Goal: Contribute content: Contribute content

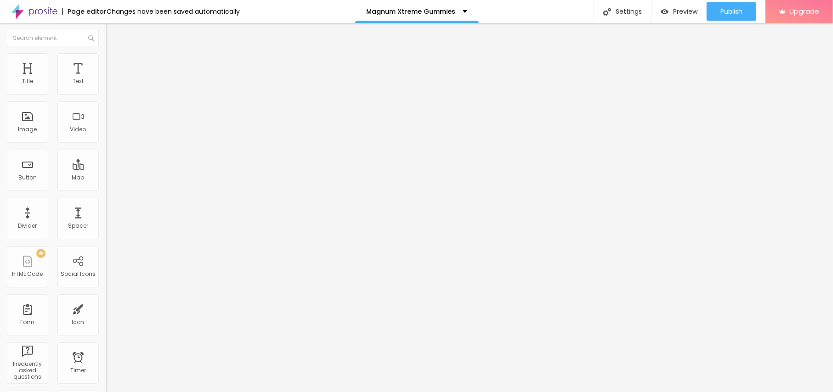
drag, startPoint x: 45, startPoint y: 160, endPoint x: 85, endPoint y: 135, distance: 46.9
click at [106, 93] on input "text" at bounding box center [161, 88] width 110 height 9
paste input "Magnum Xtreme Gummies"
type input "Magnum Xtreme Gummies"
click at [106, 188] on input "https://" at bounding box center [161, 183] width 110 height 9
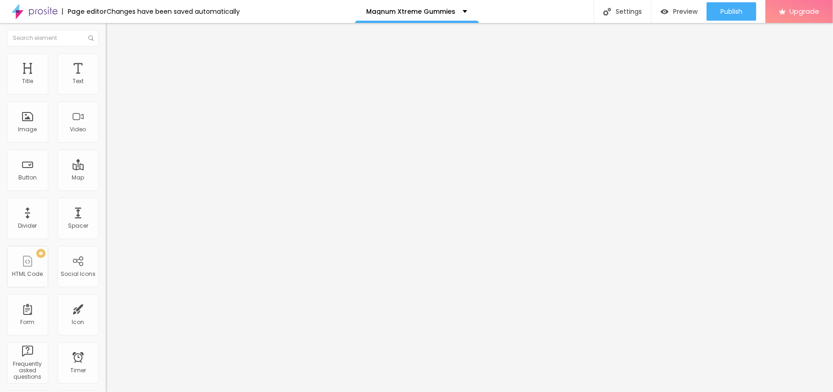
click at [106, 188] on input "https://" at bounding box center [161, 183] width 110 height 9
paste input "[DOMAIN_NAME][URL]"
type input "[URL][DOMAIN_NAME]"
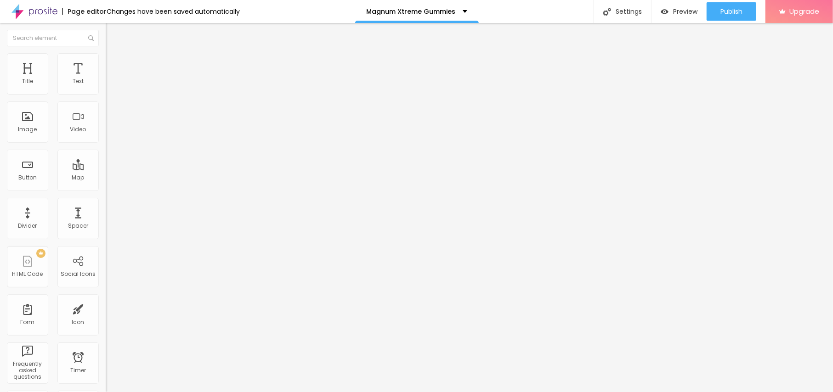
scroll to position [0, 0]
click at [106, 79] on span "Add image" at bounding box center [125, 75] width 38 height 8
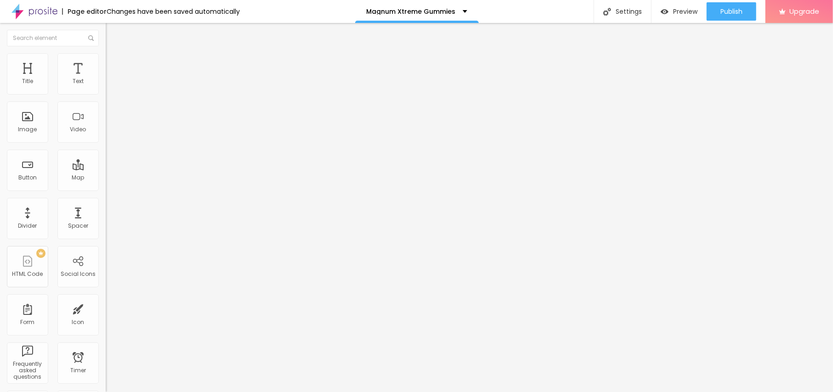
click at [114, 63] on span "Style" at bounding box center [120, 60] width 13 height 8
type input "95"
type input "90"
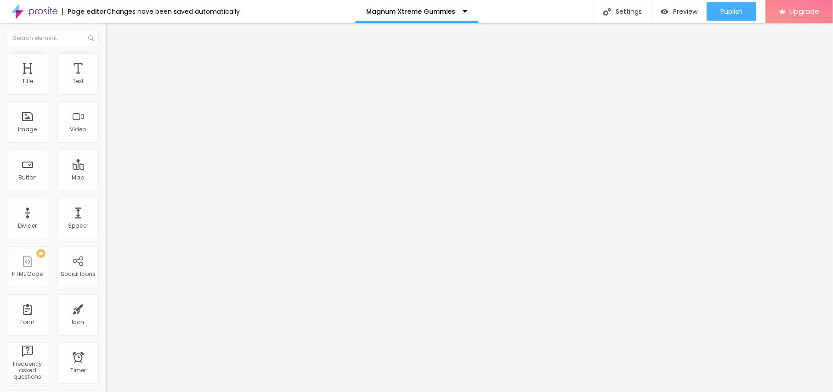
type input "85"
type input "80"
type input "75"
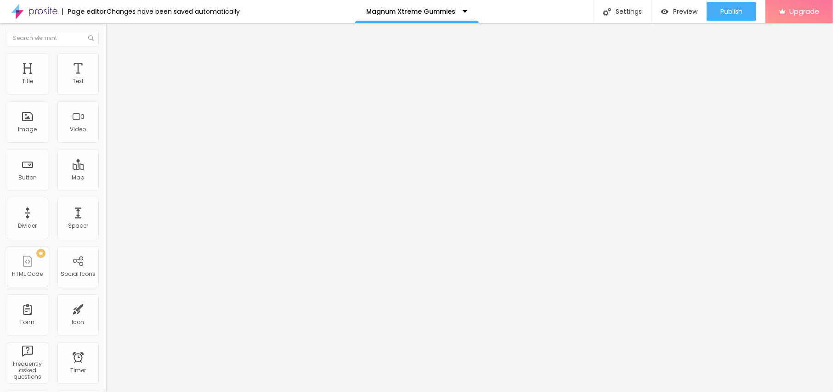
type input "75"
type input "70"
type input "65"
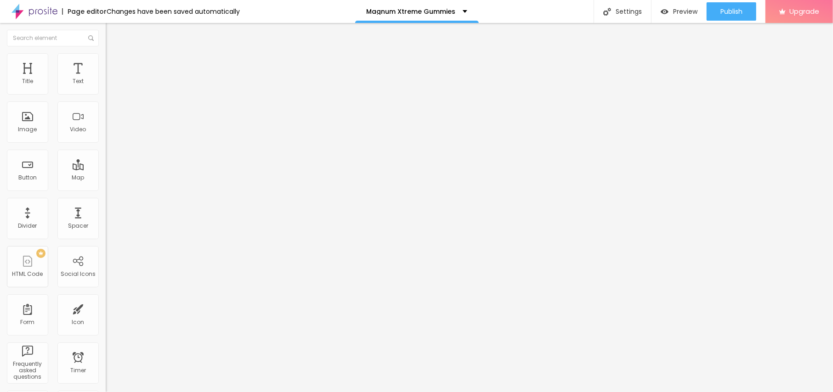
type input "60"
type input "55"
type input "50"
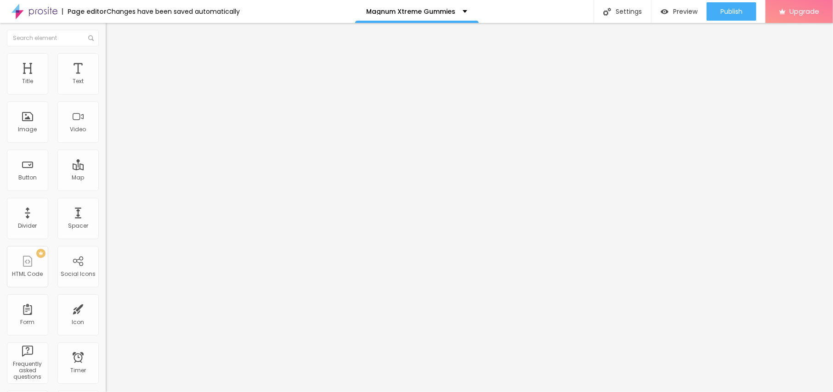
type input "50"
type input "45"
type input "40"
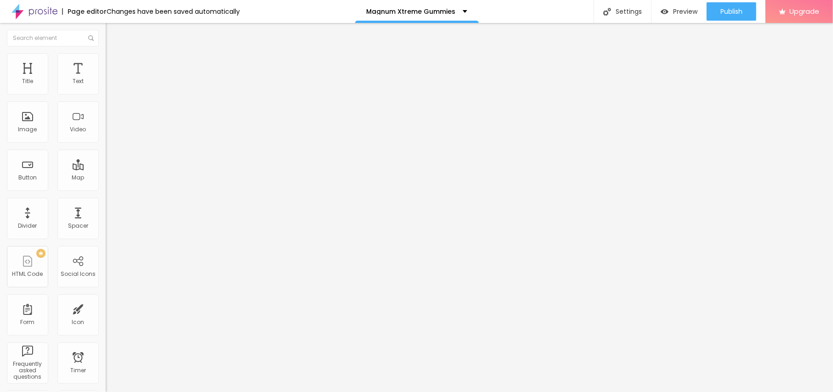
type input "35"
type input "30"
drag, startPoint x: 93, startPoint y: 101, endPoint x: 28, endPoint y: 96, distance: 65.0
type input "30"
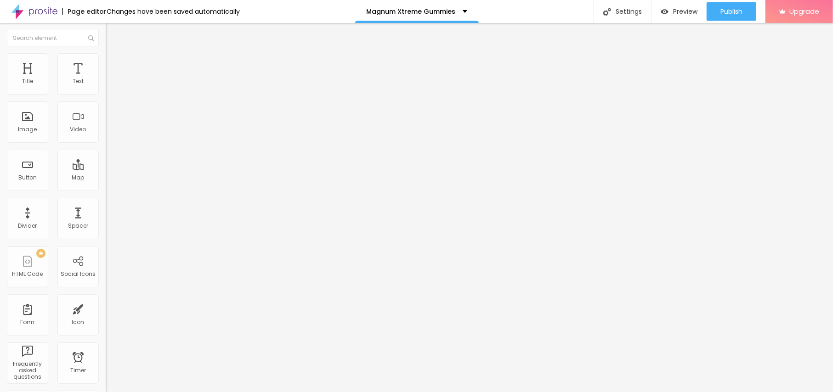
click at [106, 94] on input "range" at bounding box center [135, 90] width 59 height 7
click at [113, 36] on img "button" at bounding box center [116, 33] width 7 height 7
drag, startPoint x: 66, startPoint y: 95, endPoint x: 48, endPoint y: 99, distance: 18.5
click at [106, 94] on div "Text Click me" at bounding box center [159, 83] width 106 height 23
drag, startPoint x: 56, startPoint y: 105, endPoint x: 0, endPoint y: 105, distance: 56.1
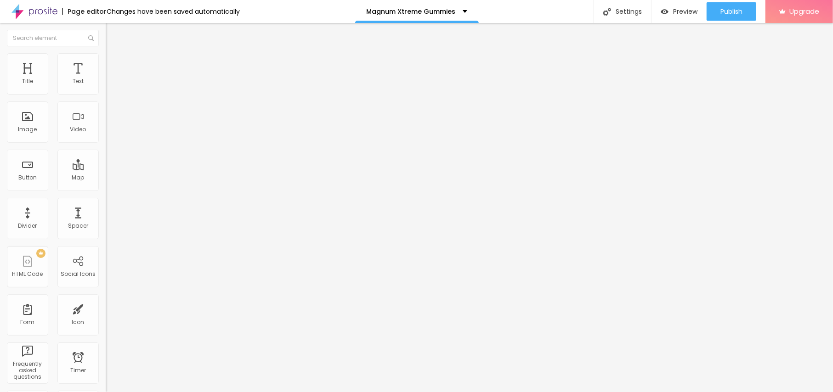
click at [106, 86] on input "Click me" at bounding box center [161, 81] width 110 height 9
click at [106, 104] on div "Text Click me Align Size Default Small Default Big Link URL https:// Open in ne…" at bounding box center [159, 139] width 106 height 134
click at [106, 86] on input "Click me" at bounding box center [161, 81] width 110 height 9
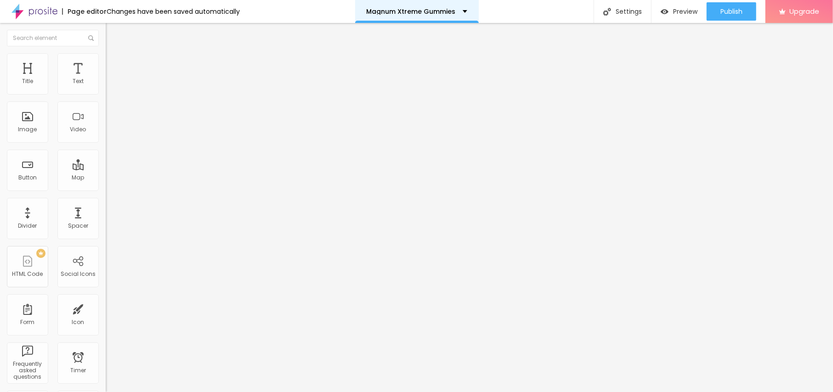
paste input "😍👇SHOP NOW😍👇"
type input "😍👇SHOP NOW😍👇"
click at [106, 189] on input "https://" at bounding box center [161, 184] width 110 height 9
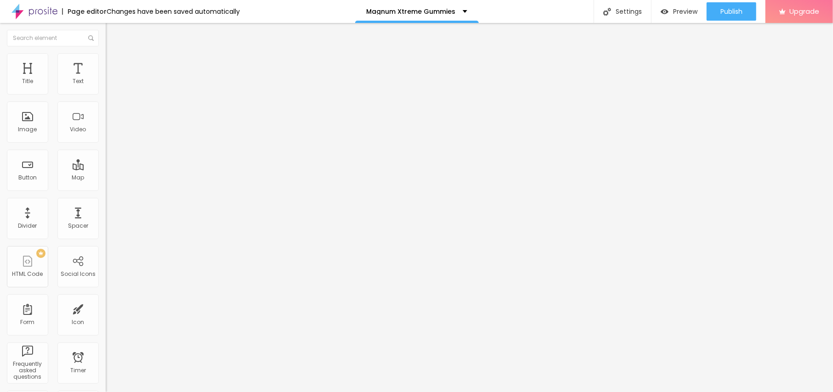
paste input "[DOMAIN_NAME][URL]"
type input "[URL][DOMAIN_NAME]"
click at [106, 88] on button "button" at bounding box center [112, 84] width 13 height 10
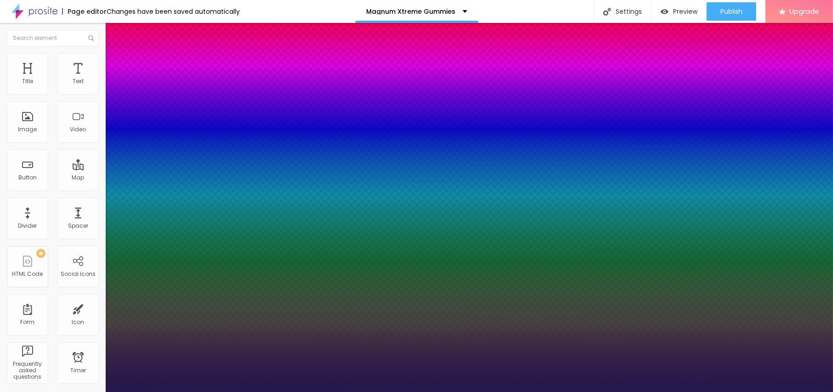
type input "1"
type input "12"
type input "1"
type input "14"
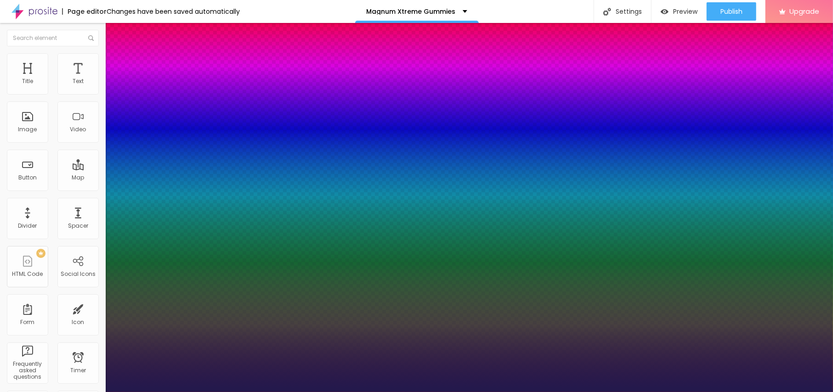
type input "14"
type input "1"
type input "15"
type input "1"
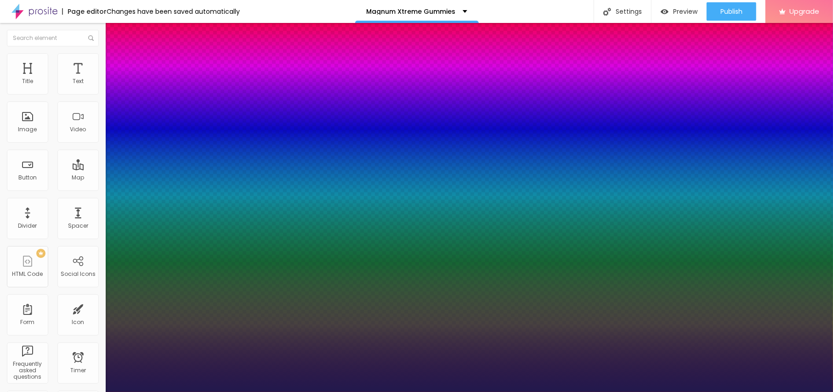
type input "16"
type input "1"
type input "18"
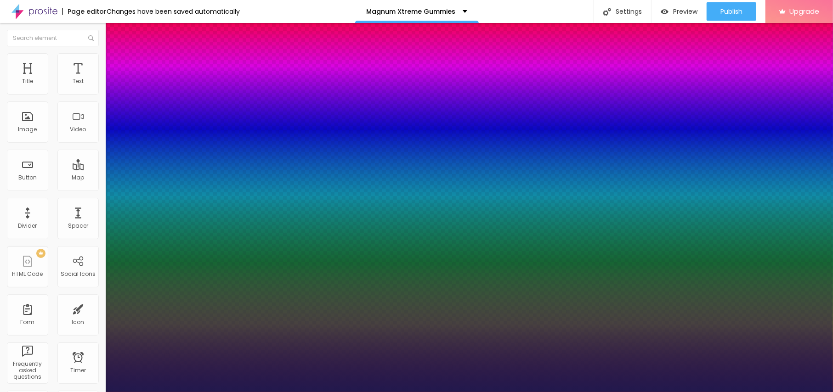
type input "1"
type input "20"
type input "1"
type input "21"
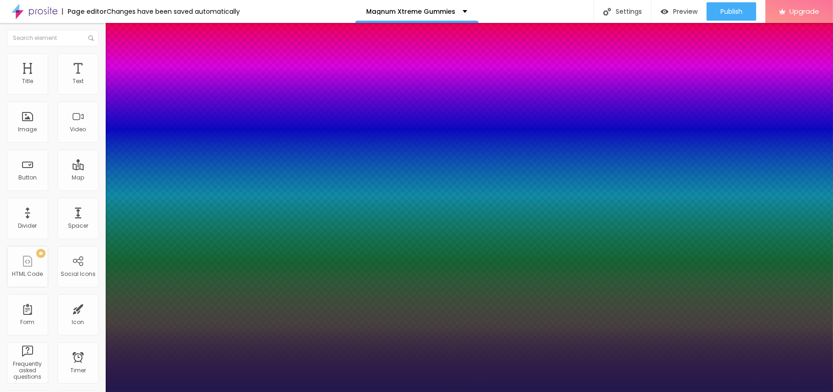
type input "21"
type input "1"
type input "22"
type input "1"
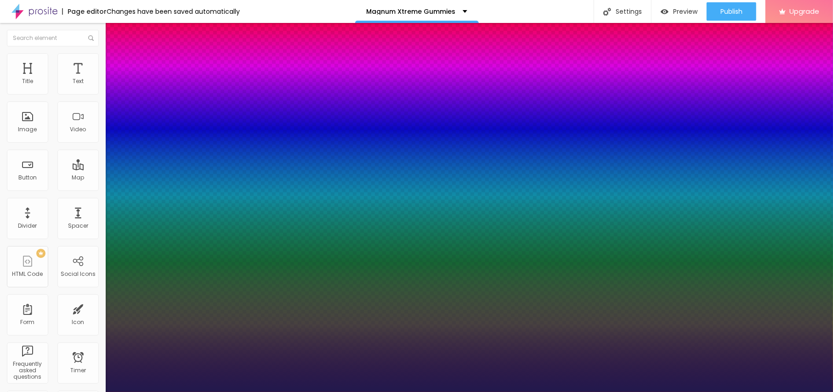
type input "23"
type input "1"
type input "22"
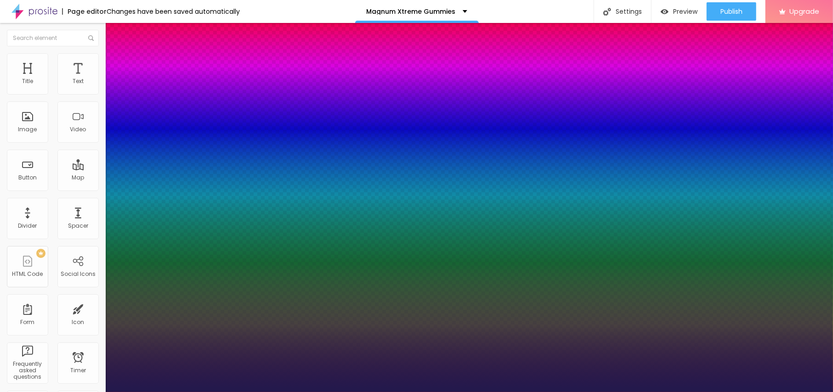
type input "1"
type input "21"
type input "1"
drag, startPoint x: 121, startPoint y: 153, endPoint x: 128, endPoint y: 155, distance: 6.7
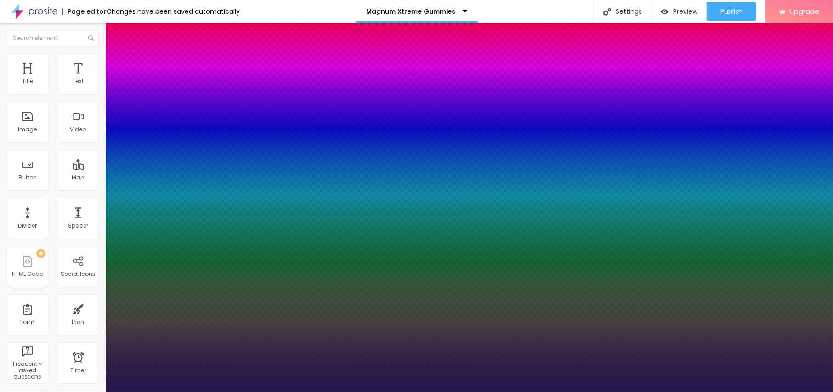
type input "21"
click at [471, 392] on div at bounding box center [416, 392] width 833 height 0
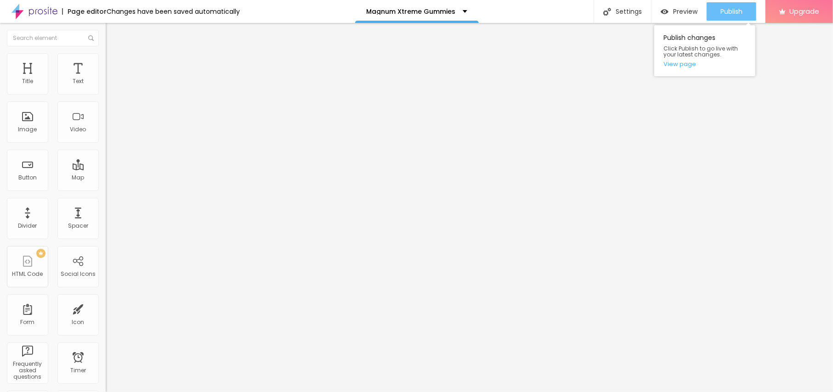
click at [732, 13] on span "Publish" at bounding box center [731, 11] width 22 height 7
click at [684, 61] on link "View page" at bounding box center [705, 64] width 83 height 6
